Goal: Register for event/course

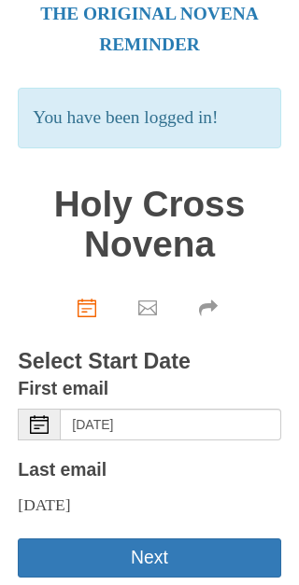
scroll to position [88, 0]
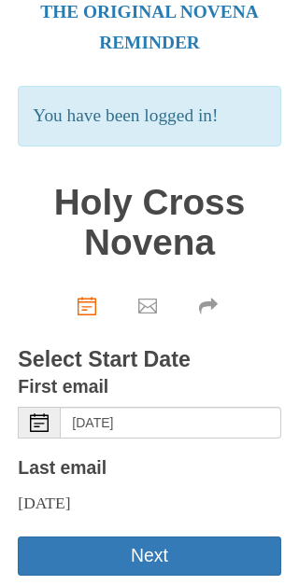
click at [139, 548] on button "Next" at bounding box center [149, 555] width 262 height 38
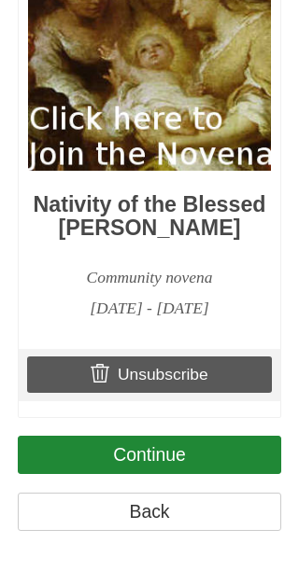
scroll to position [1883, 0]
click at [168, 474] on link "Continue" at bounding box center [149, 455] width 262 height 38
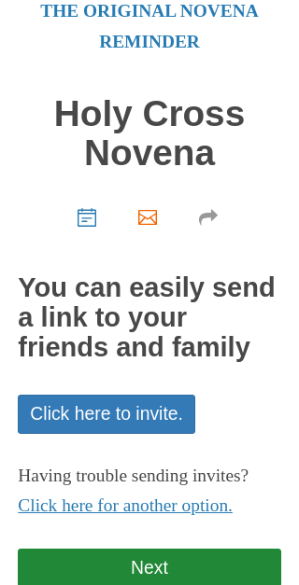
scroll to position [100, 0]
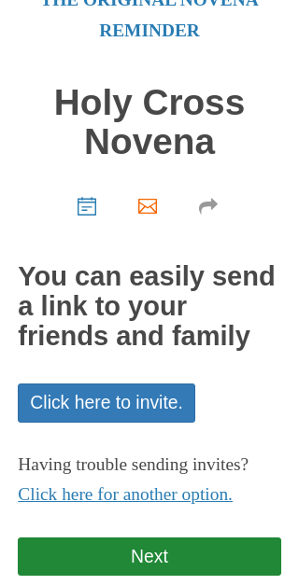
click at [185, 547] on link "Next" at bounding box center [149, 556] width 262 height 38
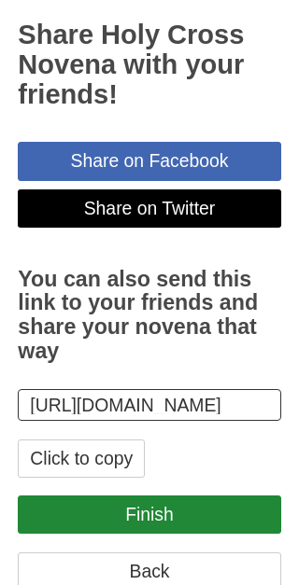
scroll to position [354, 0]
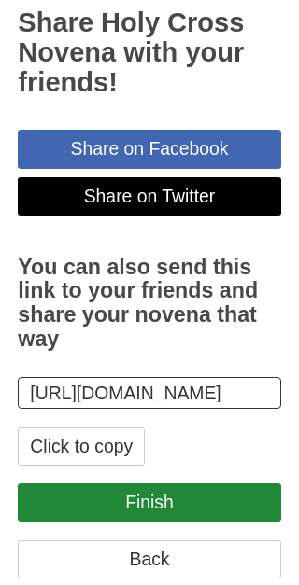
click at [174, 521] on link "Finish" at bounding box center [149, 502] width 262 height 38
